Goal: Task Accomplishment & Management: Complete application form

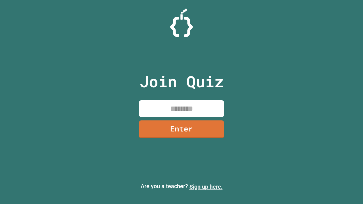
click at [206, 187] on link "Sign up here." at bounding box center [205, 186] width 33 height 7
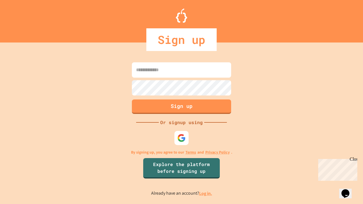
click at [206, 193] on link "Log in." at bounding box center [205, 194] width 13 height 6
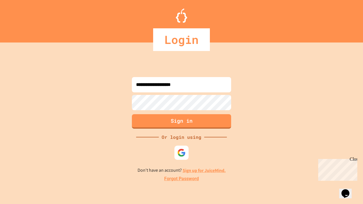
type input "**********"
